Goal: Task Accomplishment & Management: Use online tool/utility

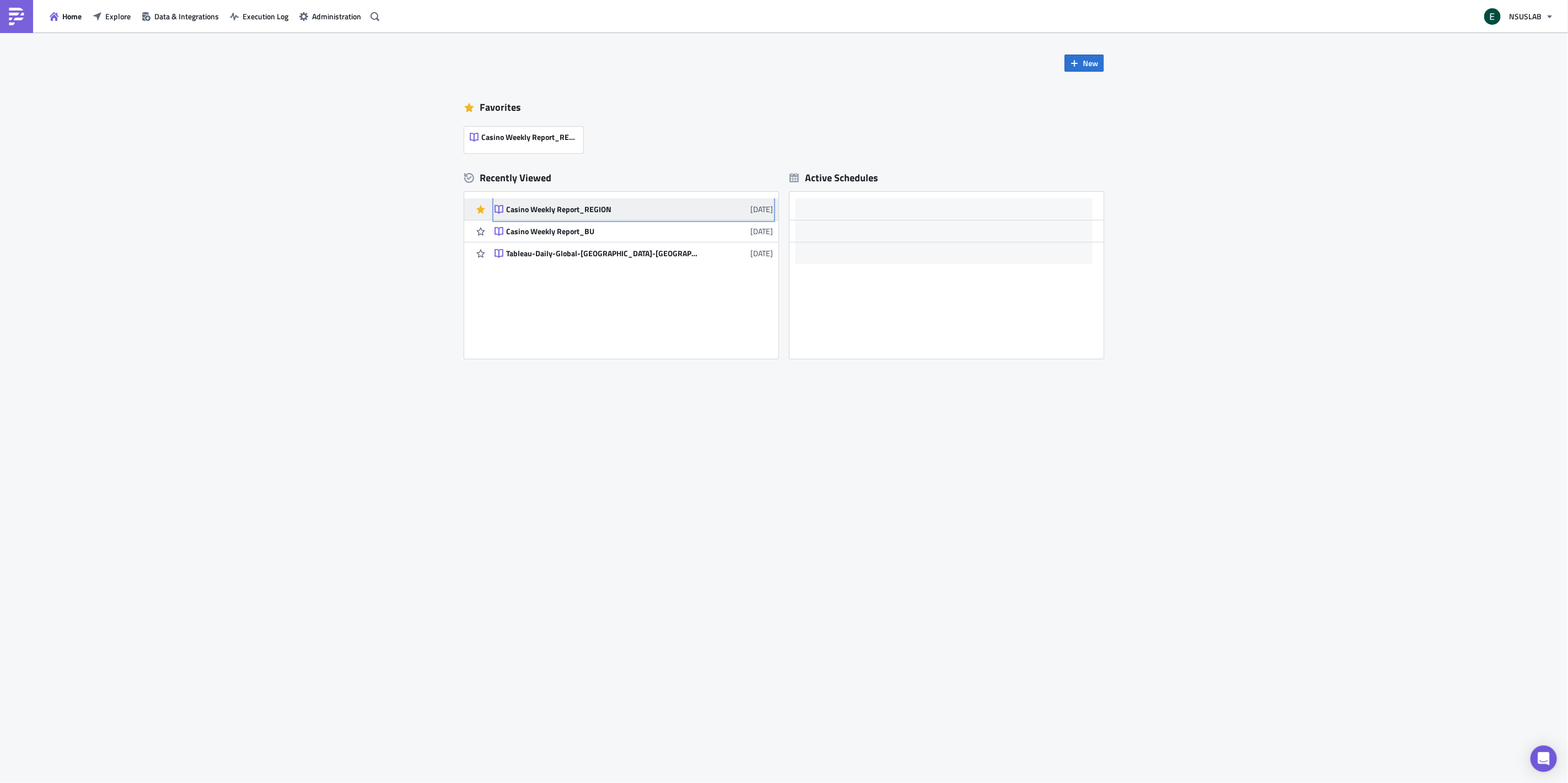
click at [642, 208] on div "Casino Weekly Report_REGION" at bounding box center [602, 209] width 193 height 10
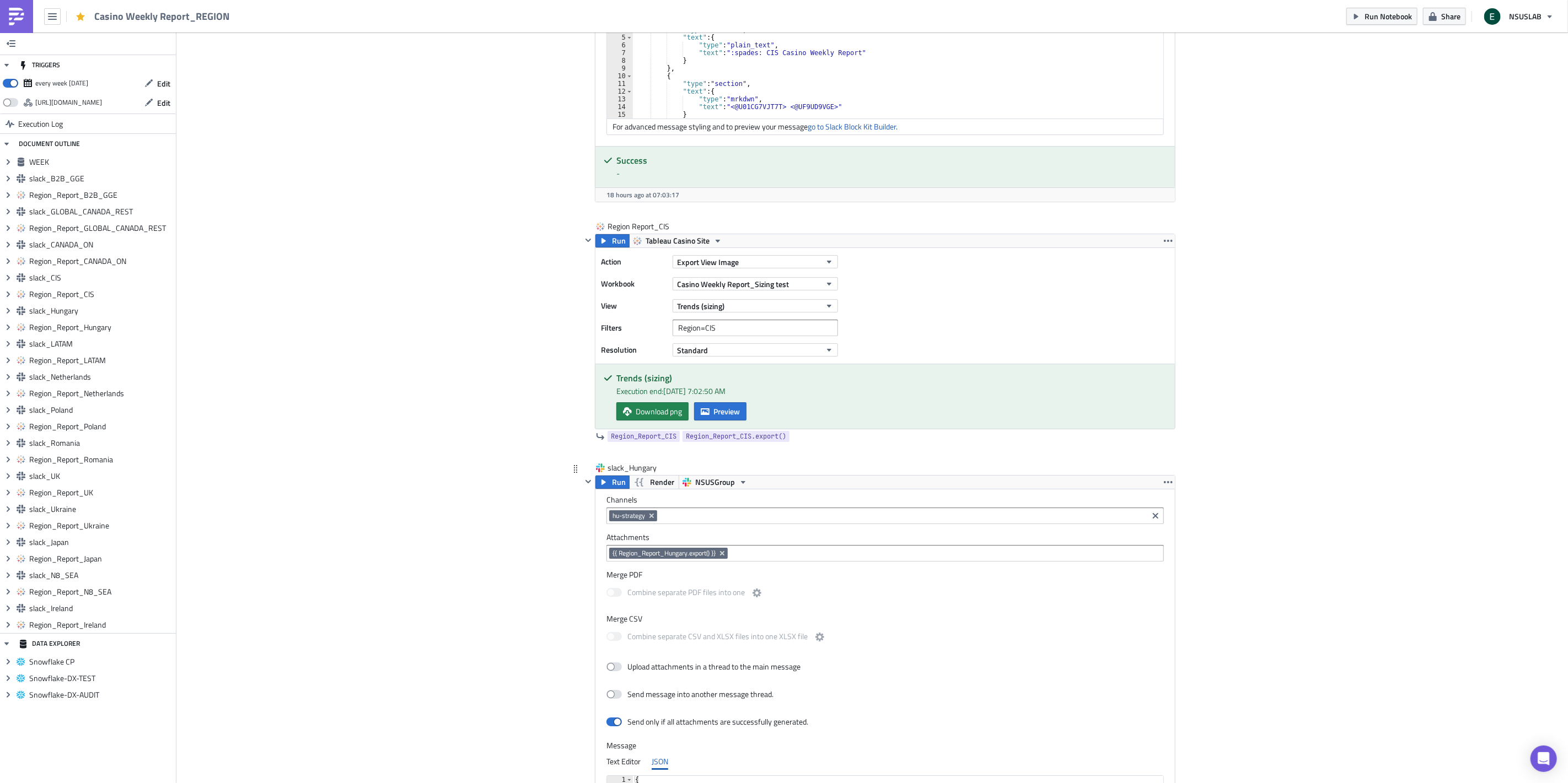
scroll to position [4308, 0]
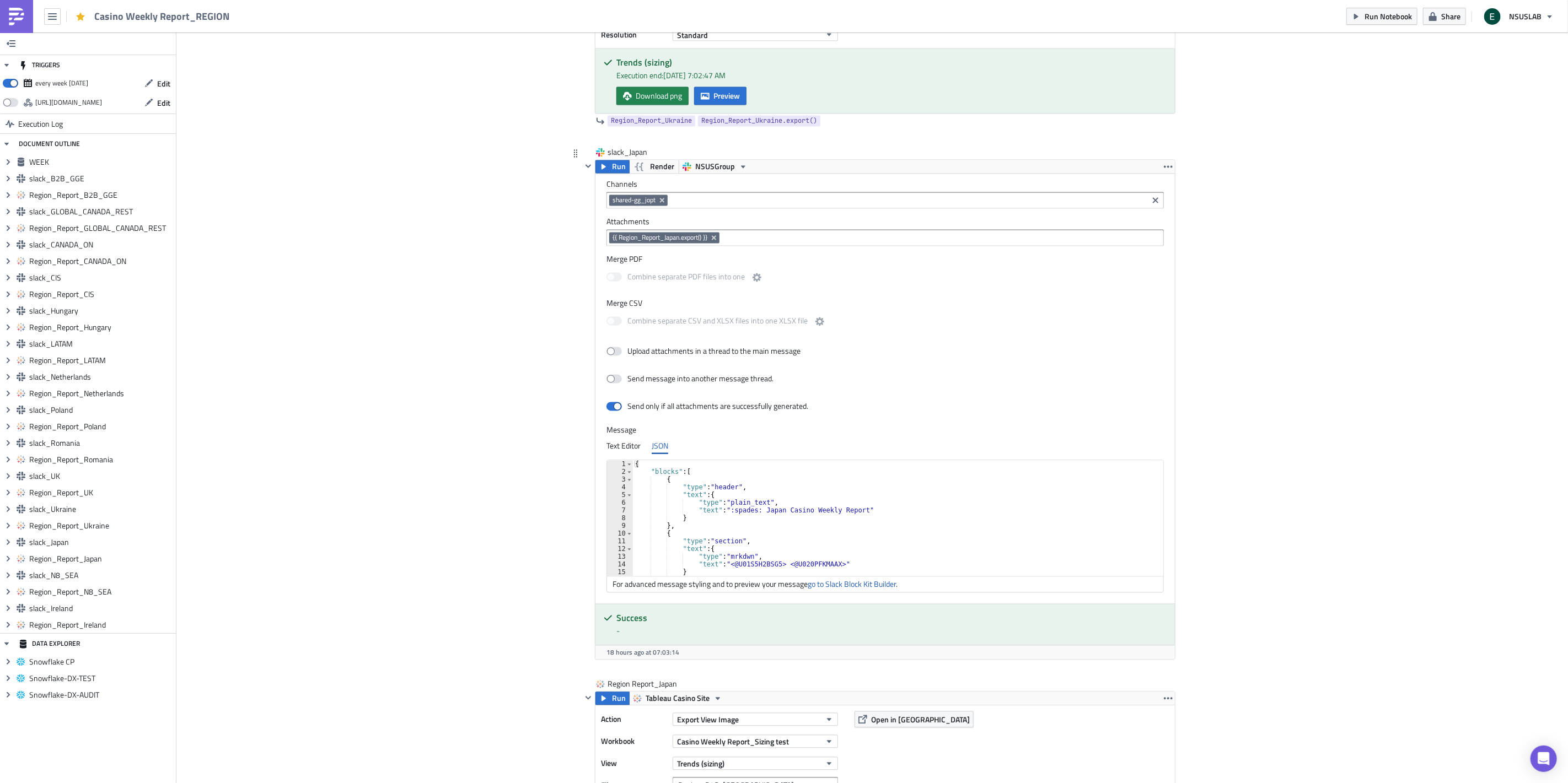
scroll to position [8789, 0]
click at [603, 170] on icon "button" at bounding box center [604, 165] width 9 height 9
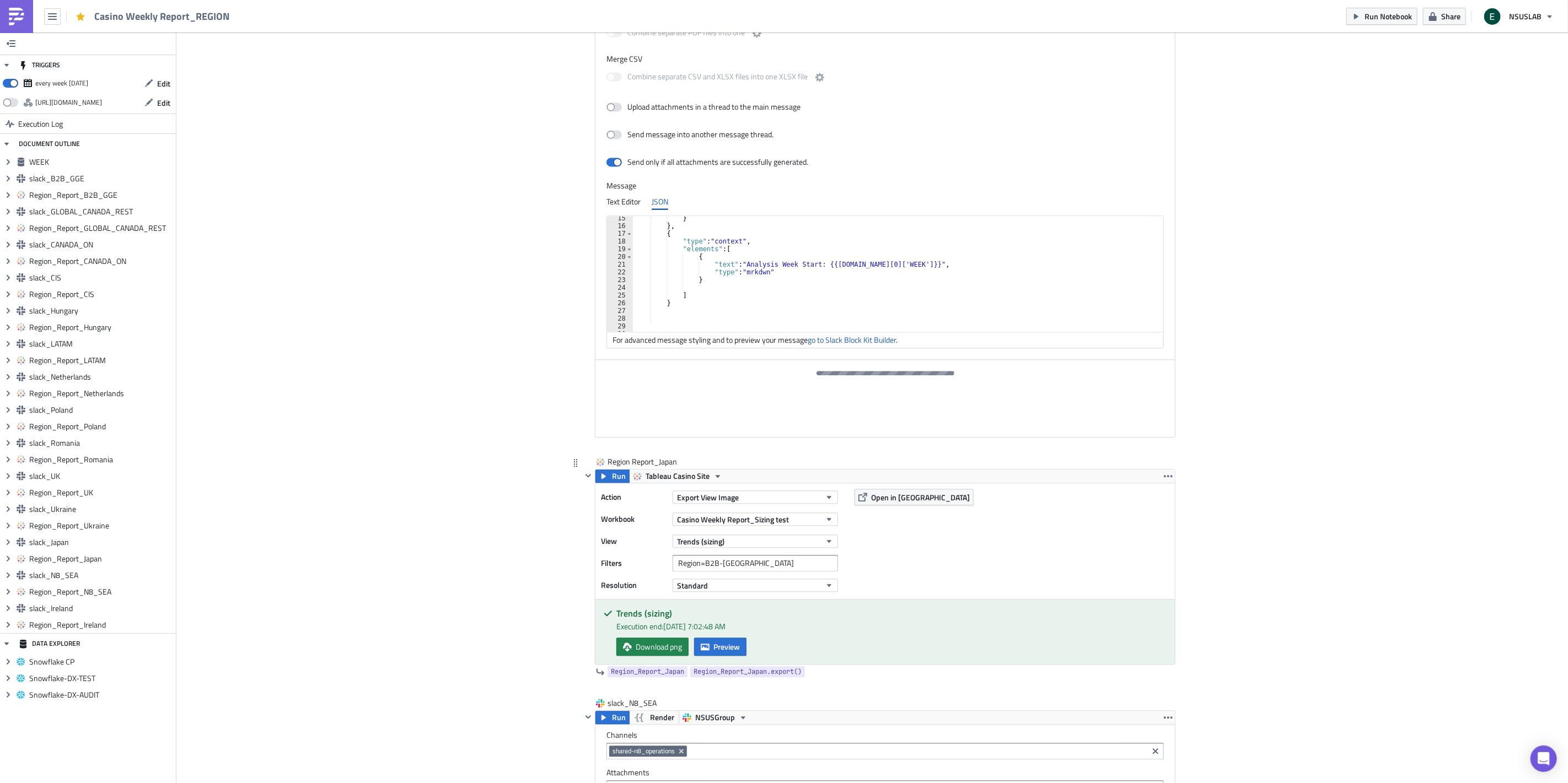
scroll to position [9034, 0]
click at [713, 652] on span "Preview" at bounding box center [726, 646] width 26 height 12
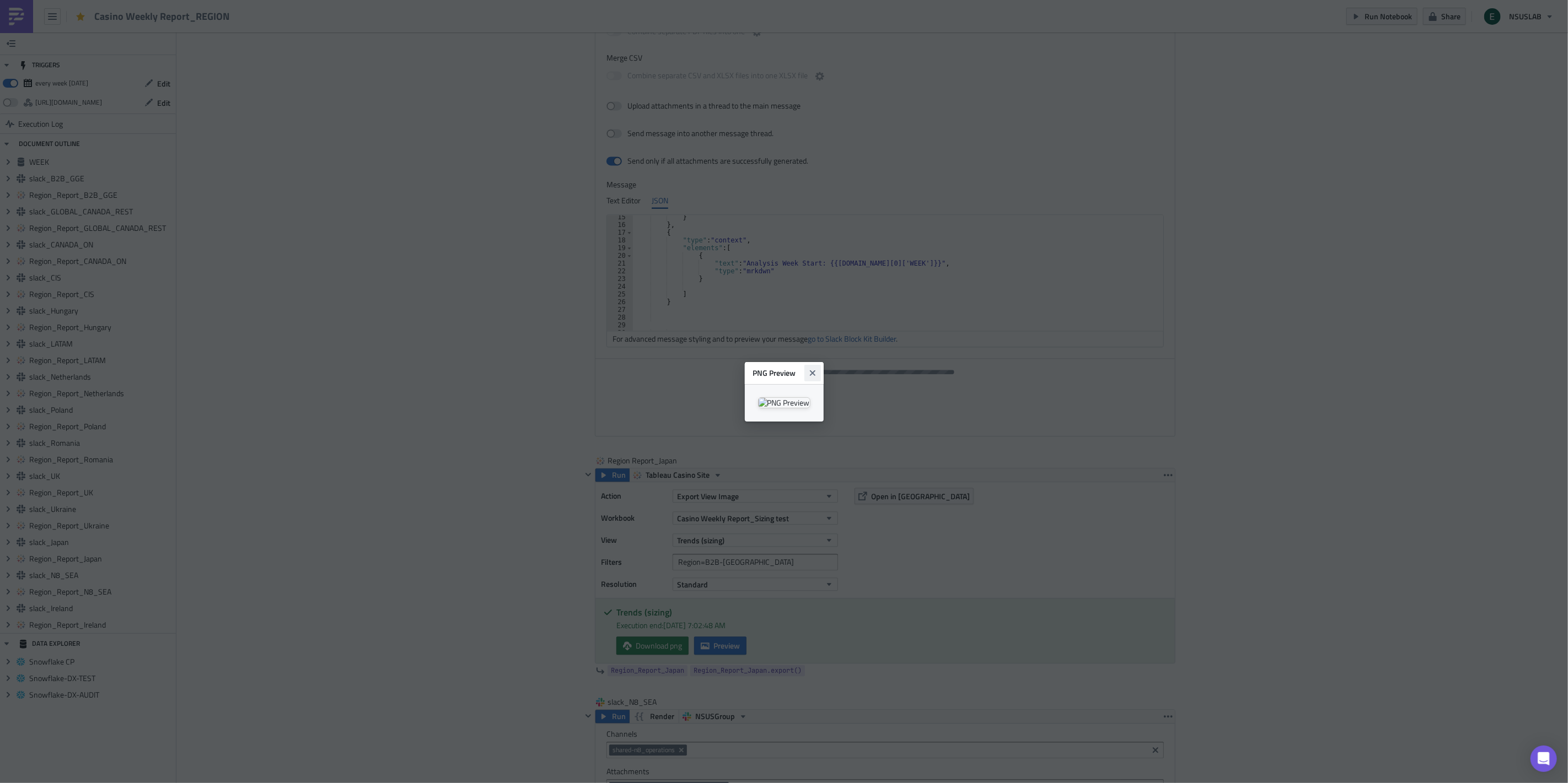
click at [821, 365] on button "Close" at bounding box center [813, 373] width 16 height 16
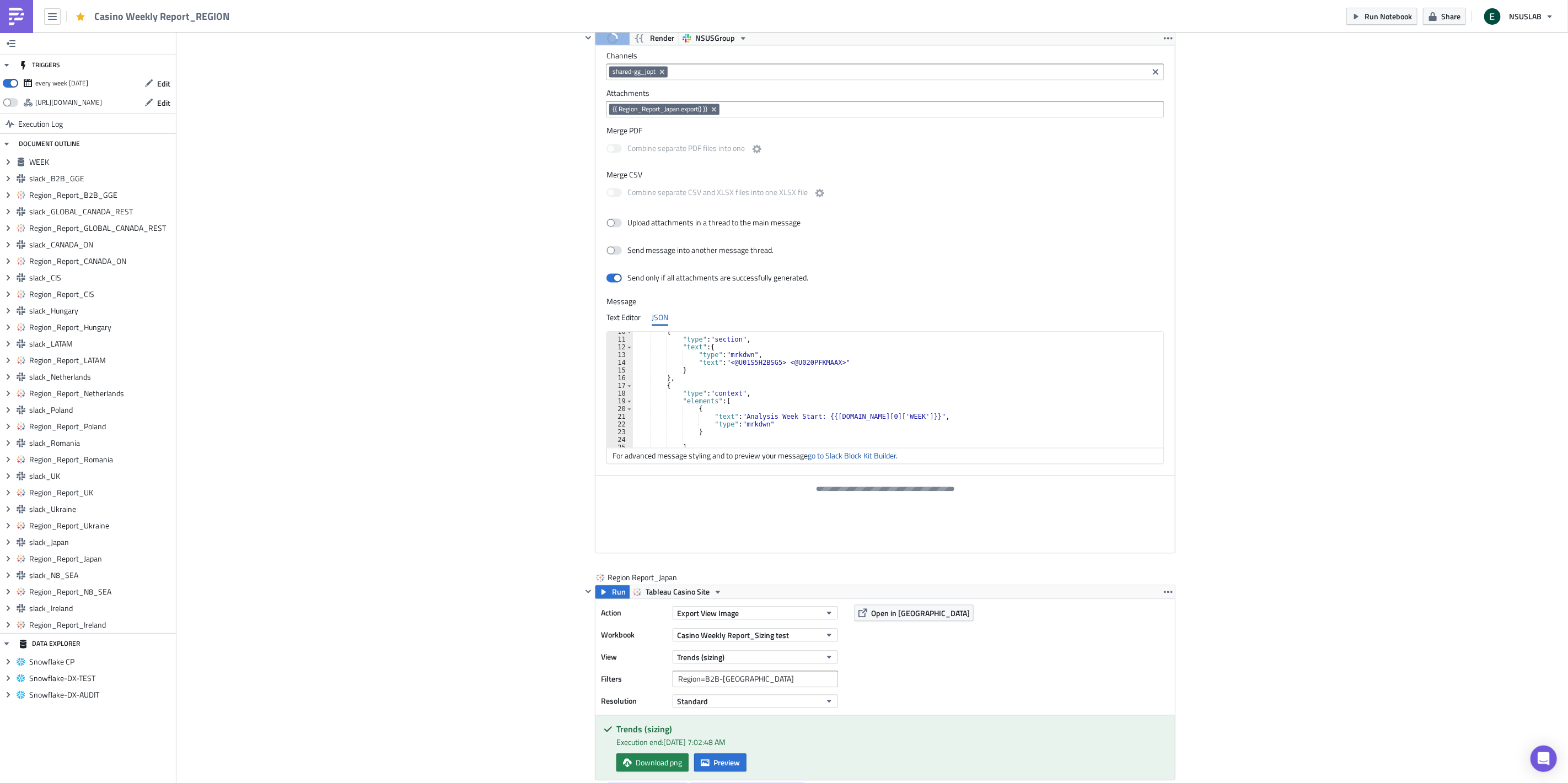
scroll to position [8851, 0]
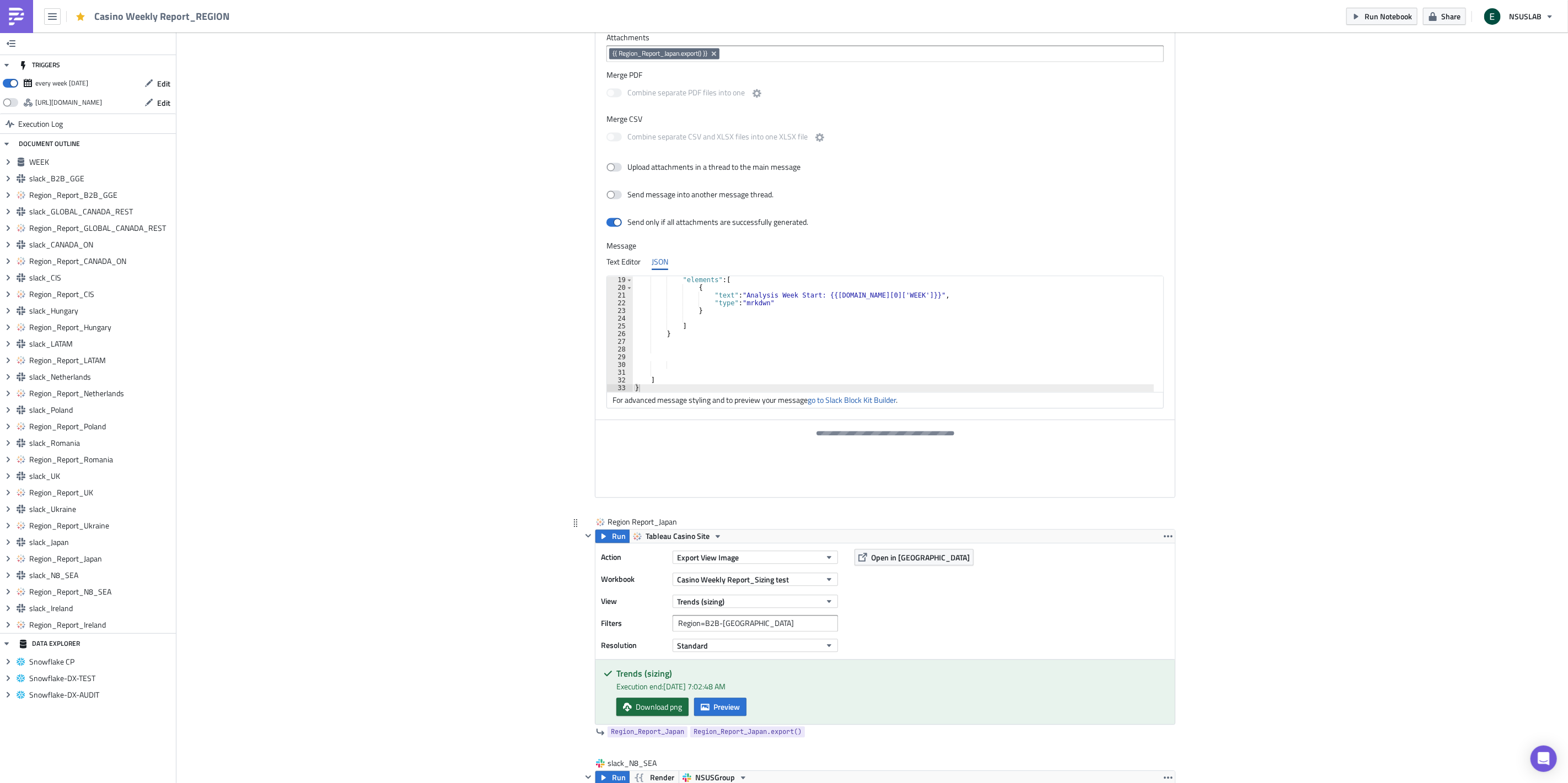
click at [670, 711] on span "Download png" at bounding box center [659, 706] width 46 height 12
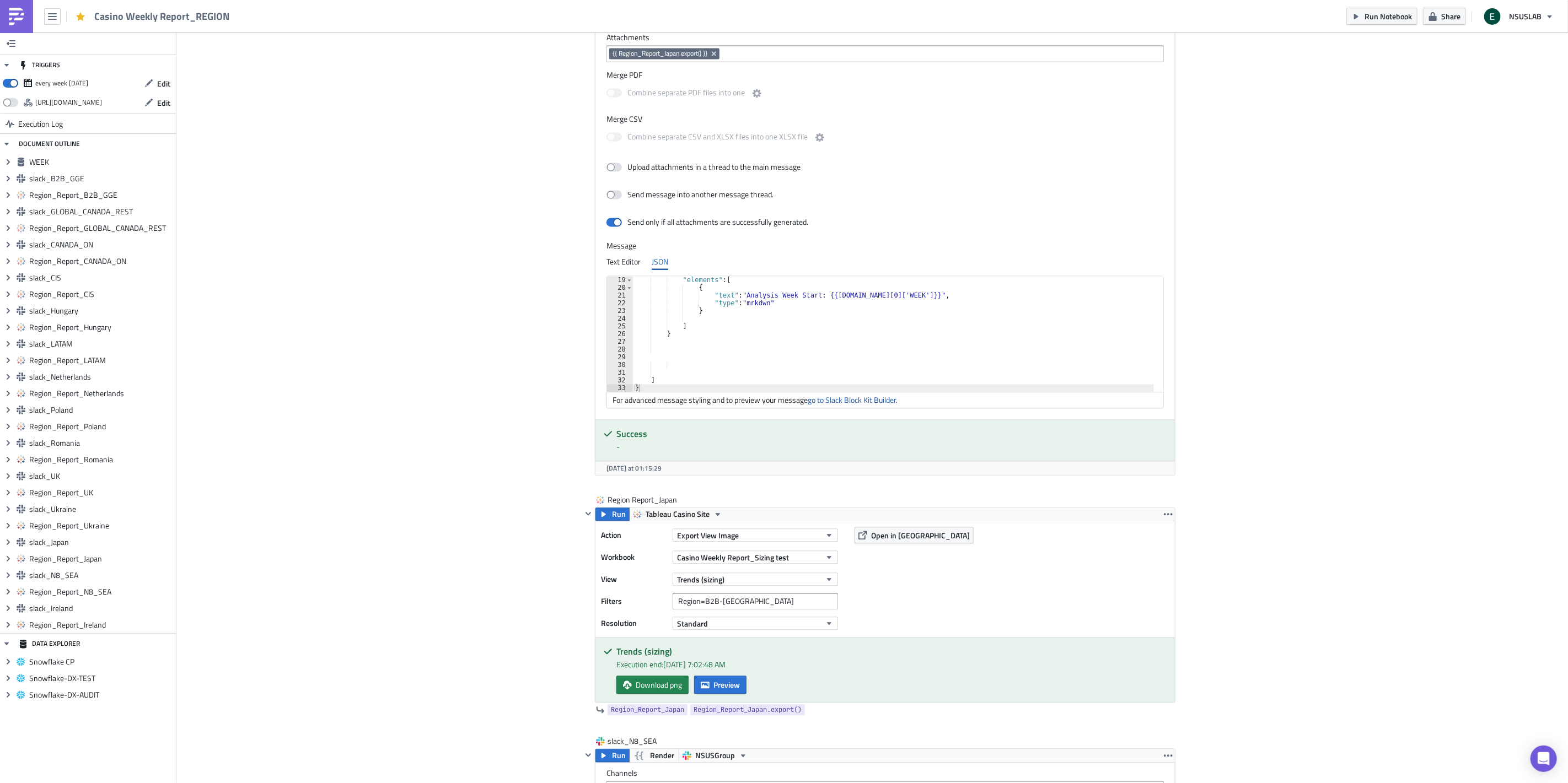
click at [897, 538] on span "Open in [GEOGRAPHIC_DATA]" at bounding box center [920, 535] width 99 height 12
click at [892, 541] on span "Open in [GEOGRAPHIC_DATA]" at bounding box center [920, 535] width 99 height 12
click at [728, 691] on span "Preview" at bounding box center [726, 684] width 26 height 12
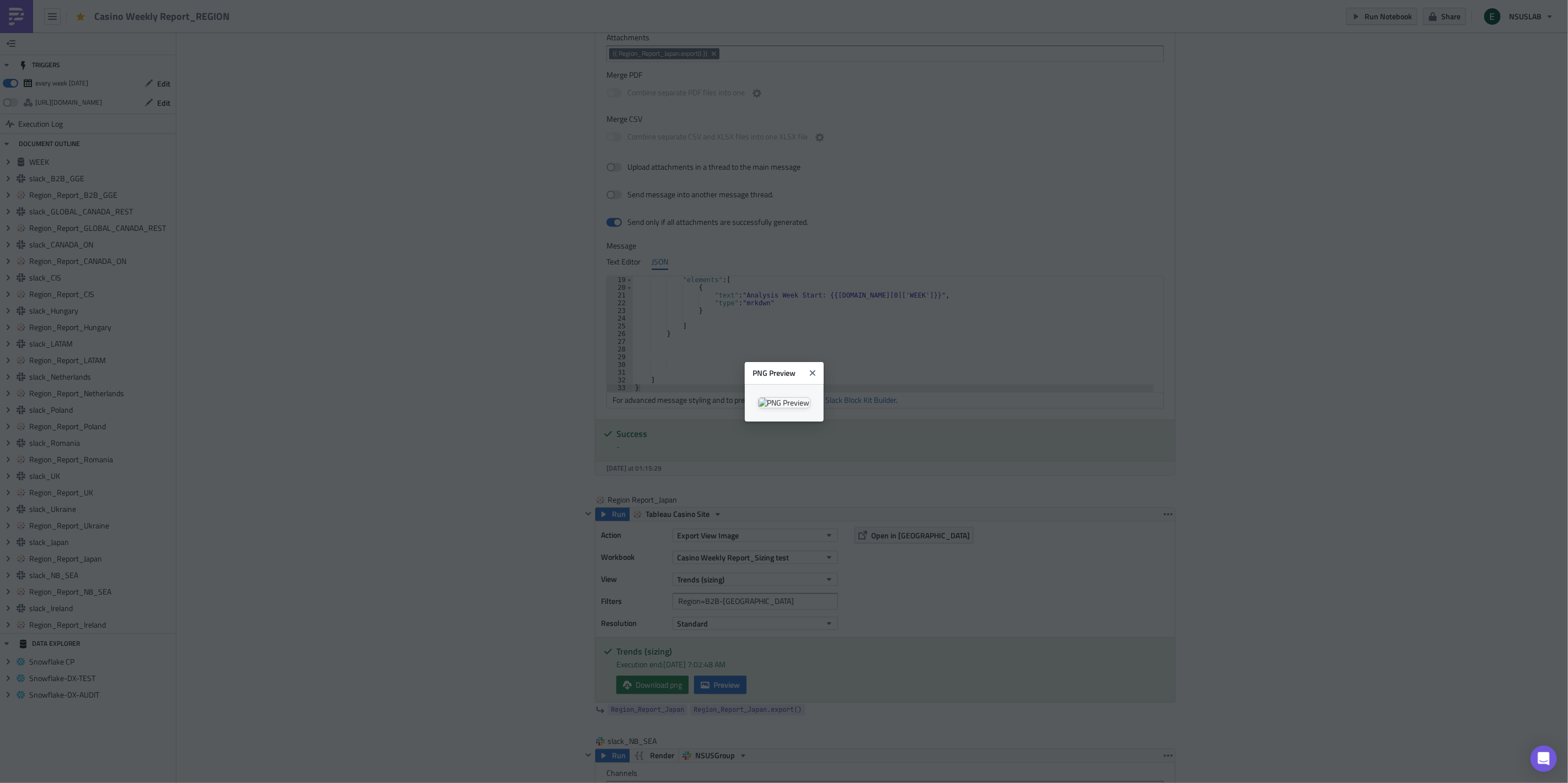
click at [1249, 233] on body "Casino Weekly Report_REGION Run Notebook Share NSUSLAB TRIGGERS every week [DAT…" at bounding box center [784, 392] width 1568 height 785
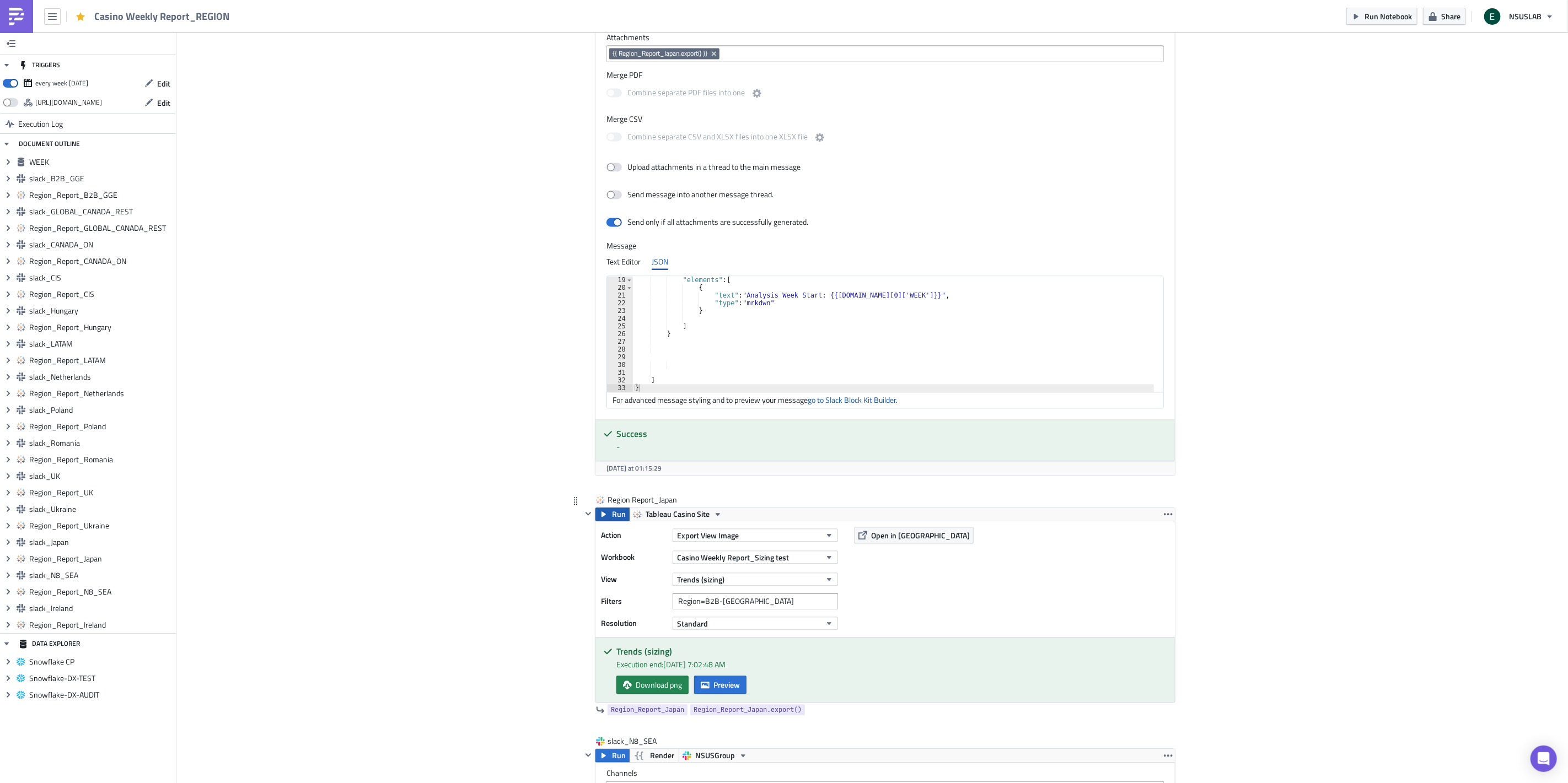
click at [606, 518] on button "Run" at bounding box center [612, 514] width 34 height 13
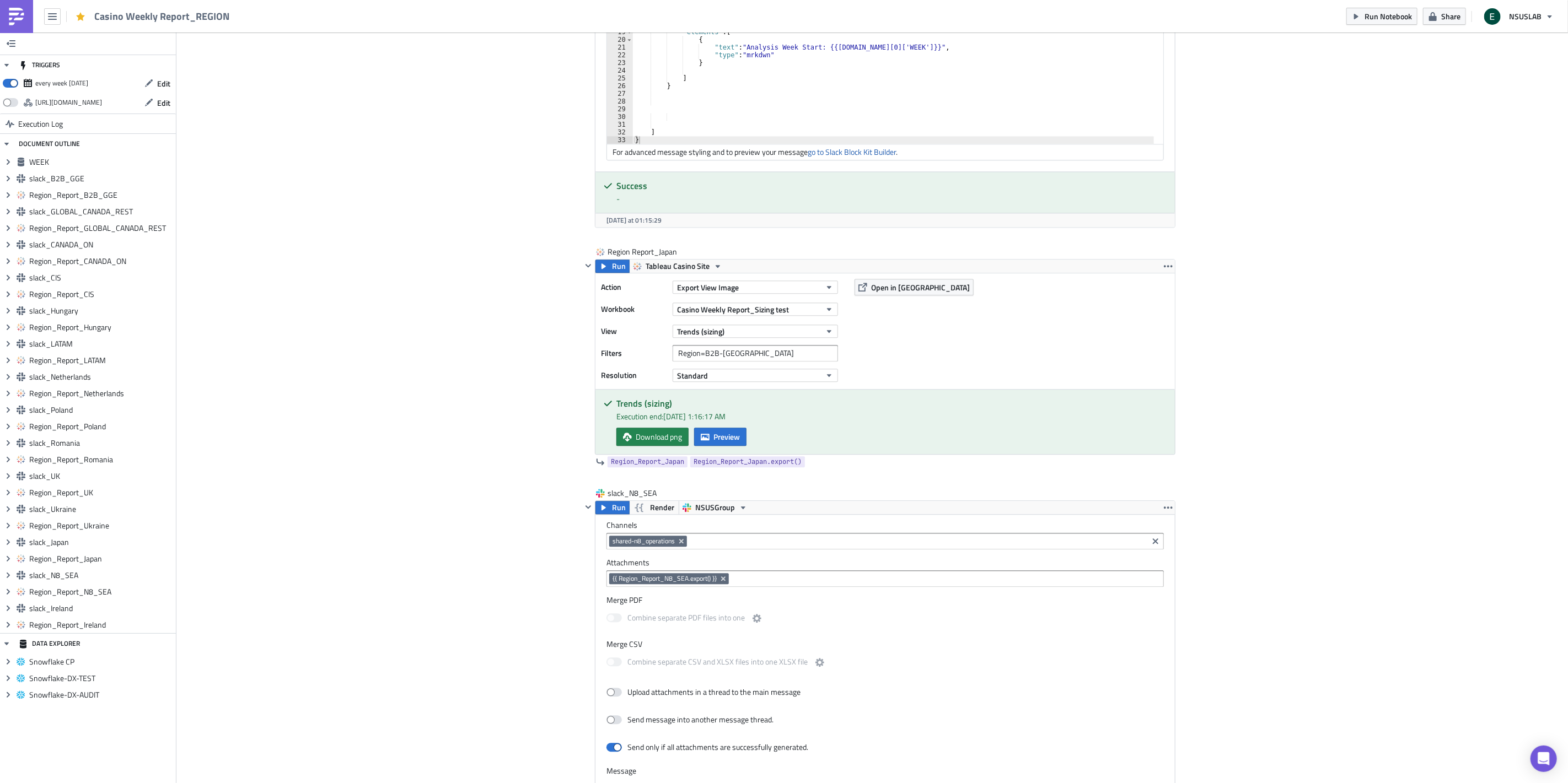
scroll to position [9218, 0]
